Goal: Check status: Check status

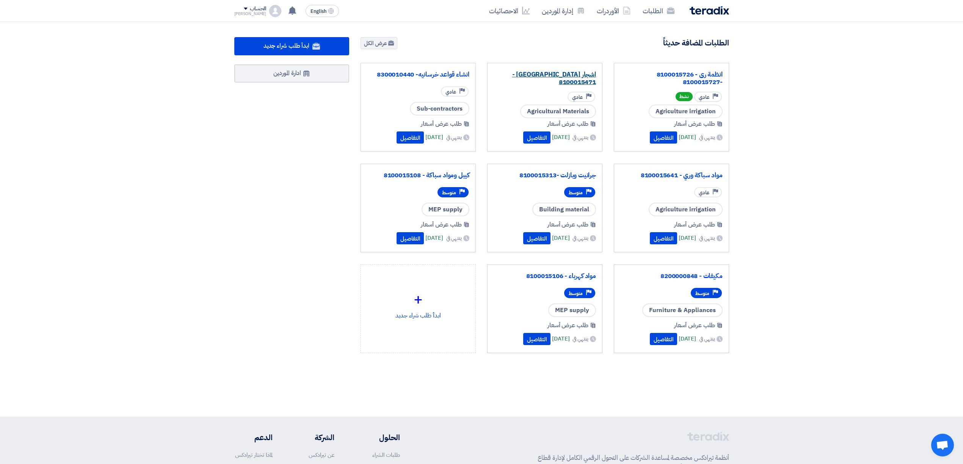
click at [551, 73] on link "اشجار [GEOGRAPHIC_DATA] - 8100015471" at bounding box center [545, 78] width 102 height 15
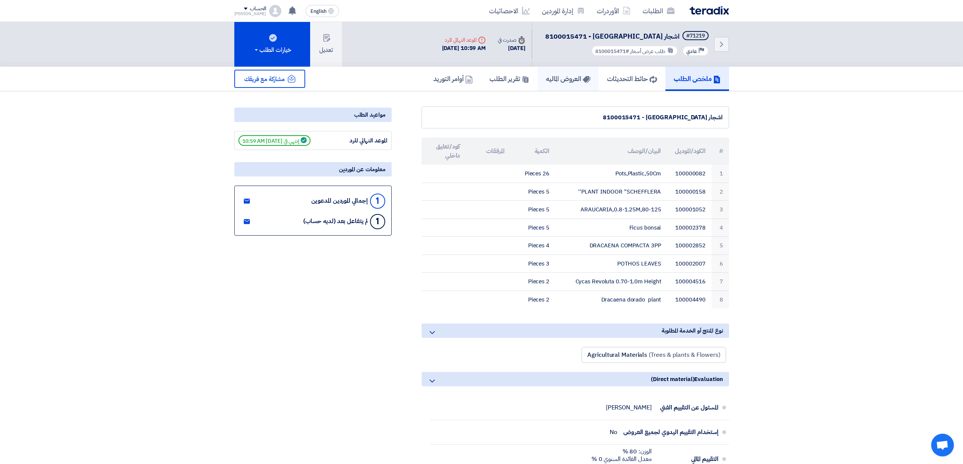
click at [538, 75] on link "العروض الماليه" at bounding box center [568, 79] width 61 height 24
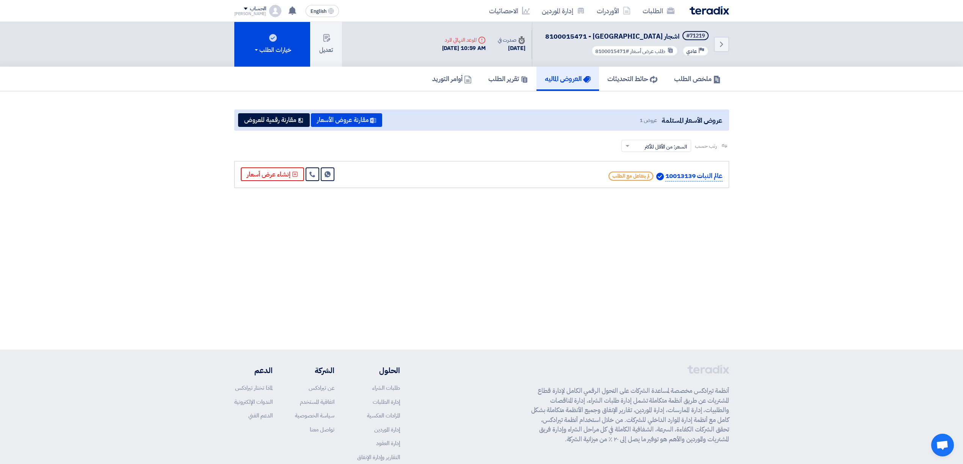
drag, startPoint x: 180, startPoint y: 70, endPoint x: 722, endPoint y: 188, distance: 554.9
click at [722, 188] on div "Back #71219 [GEOGRAPHIC_DATA] - 8100015471 Priority عادي طلب عرض أسعار #8100015…" at bounding box center [481, 186] width 963 height 328
click at [509, 204] on section "عروض الأسعار المستلمة عروض 1 مقارنة عروض الأسعار مقارنة رقمية للعروض رتب حسب رت…" at bounding box center [481, 148] width 963 height 115
click at [712, 8] on img at bounding box center [709, 10] width 39 height 9
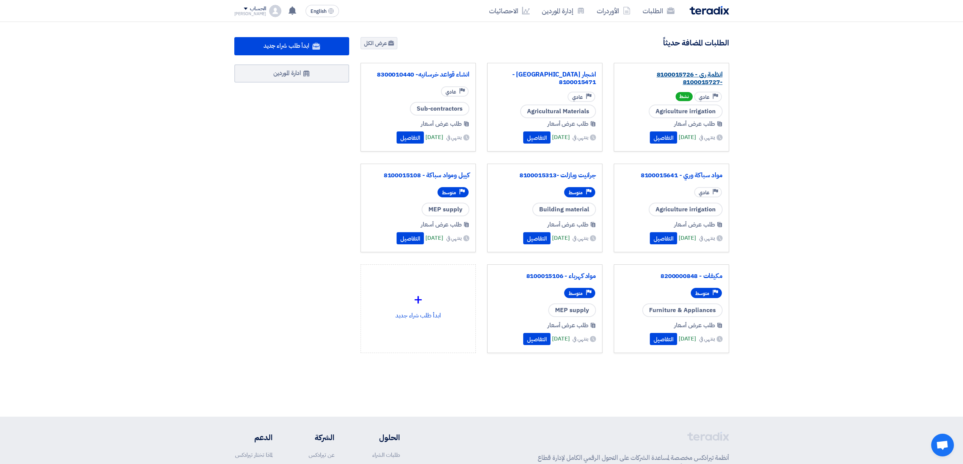
click at [695, 74] on link "انظمة رى - 8100015726 -8100015727" at bounding box center [671, 78] width 102 height 15
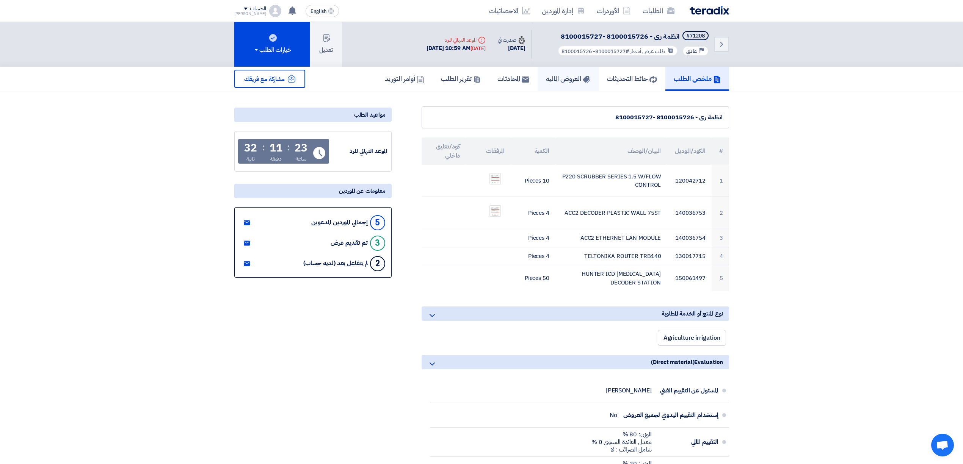
click at [554, 76] on h5 "العروض الماليه" at bounding box center [568, 78] width 44 height 9
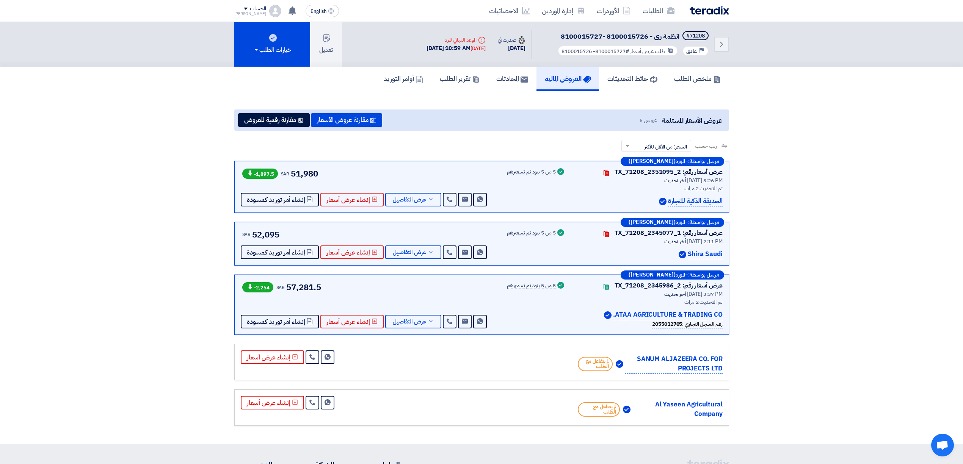
click at [433, 144] on div "رتب حسب رتب حسب × السعر: من الأقل للأكثر ×" at bounding box center [481, 150] width 495 height 21
click at [411, 253] on span "عرض التفاصيل" at bounding box center [409, 253] width 33 height 6
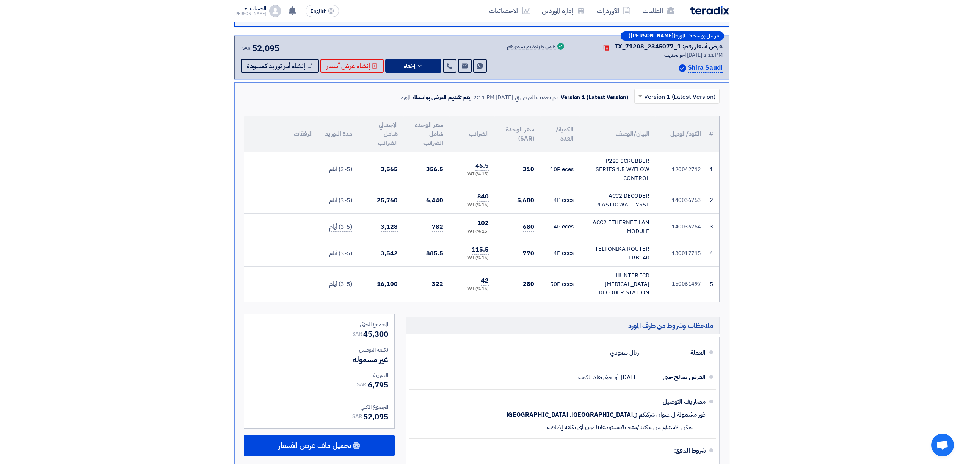
scroll to position [202, 0]
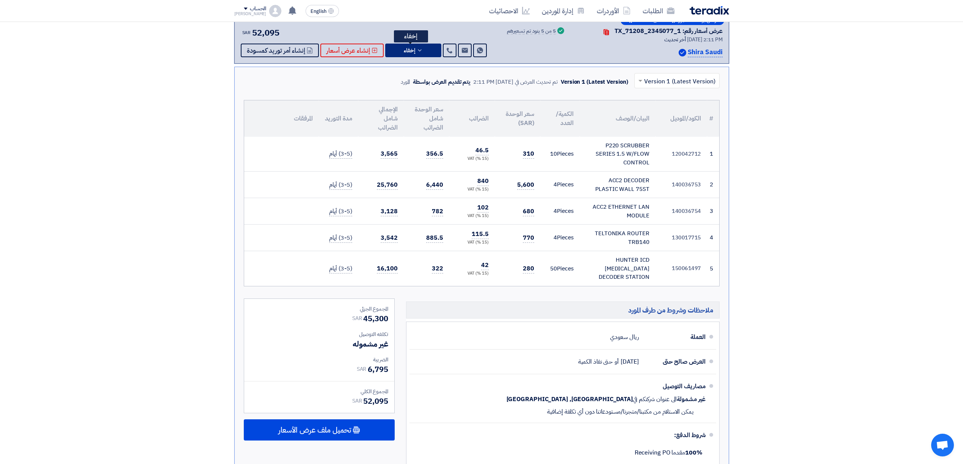
click at [409, 55] on button "إخفاء" at bounding box center [413, 51] width 56 height 14
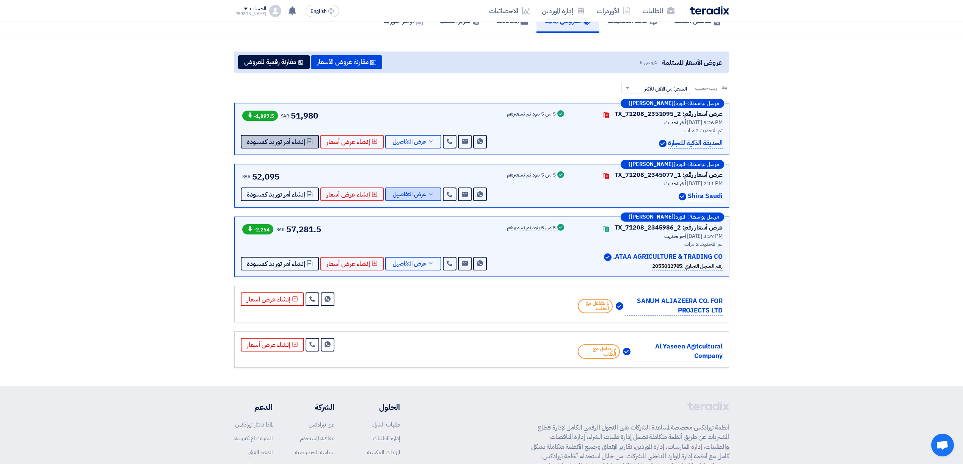
scroll to position [54, 0]
